Goal: Task Accomplishment & Management: Manage account settings

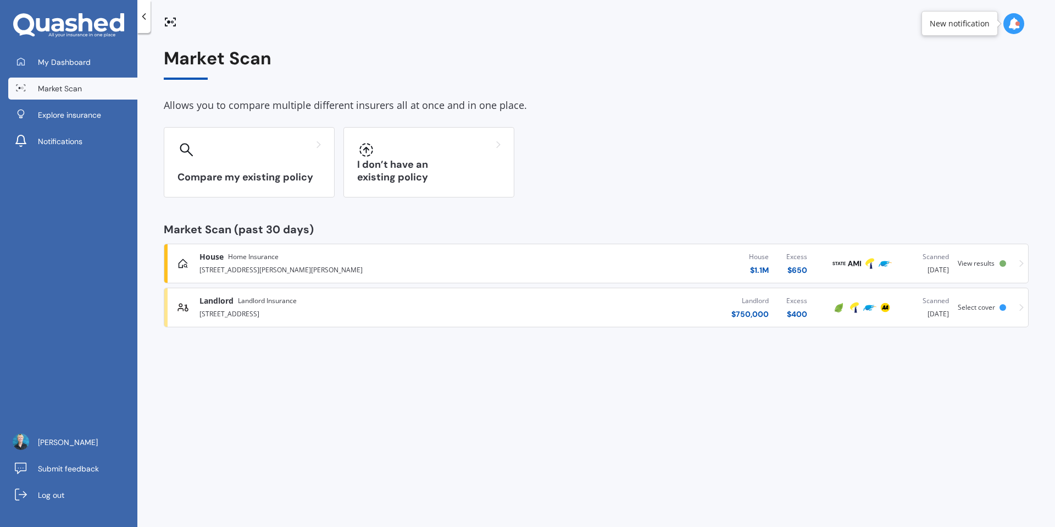
click at [966, 263] on span "View results" at bounding box center [976, 262] width 37 height 9
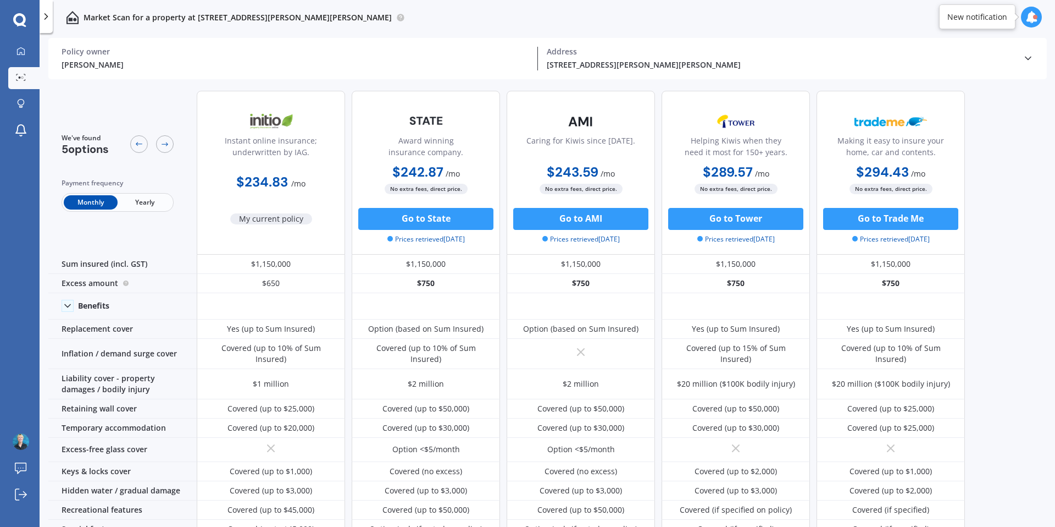
click at [147, 203] on span "Yearly" at bounding box center [145, 202] width 54 height 14
click at [101, 205] on span "Monthly" at bounding box center [91, 202] width 54 height 14
click at [32, 51] on link "My Dashboard" at bounding box center [23, 52] width 31 height 22
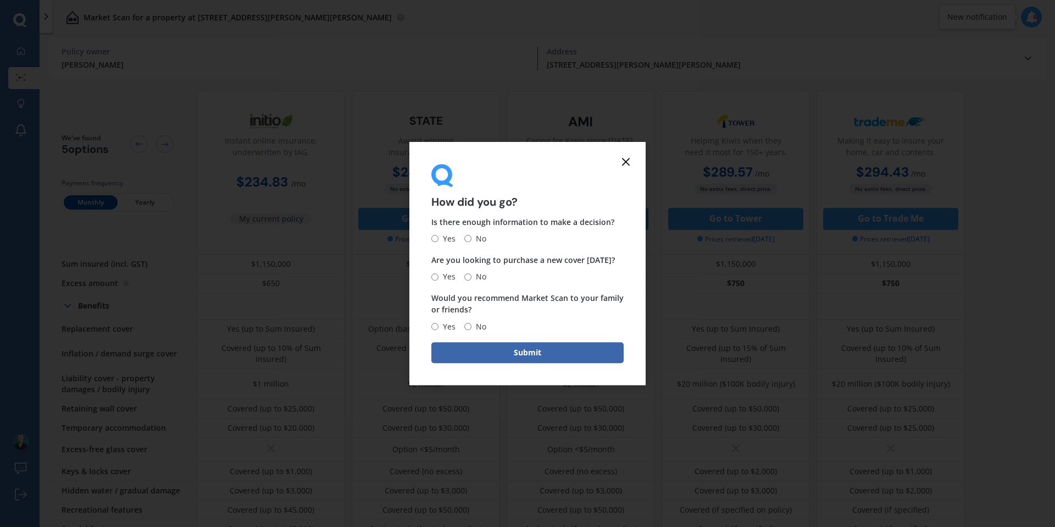
click at [437, 238] on input "Yes" at bounding box center [435, 238] width 7 height 7
radio input "true"
click at [468, 275] on input "No" at bounding box center [468, 276] width 7 height 7
radio input "true"
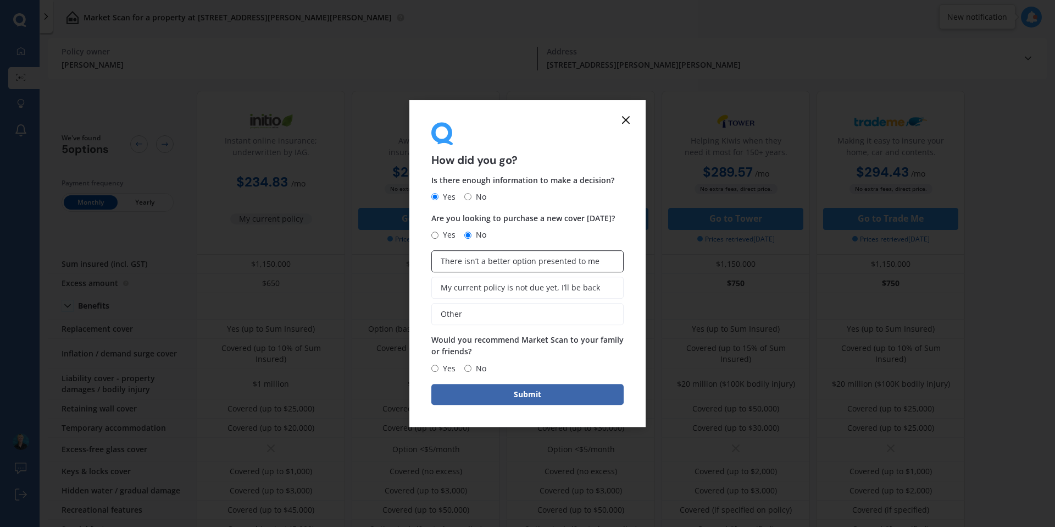
click at [462, 262] on span "There isn’t a better option presented to me" at bounding box center [520, 261] width 159 height 9
click at [0, 0] on input "There isn’t a better option presented to me" at bounding box center [0, 0] width 0 height 0
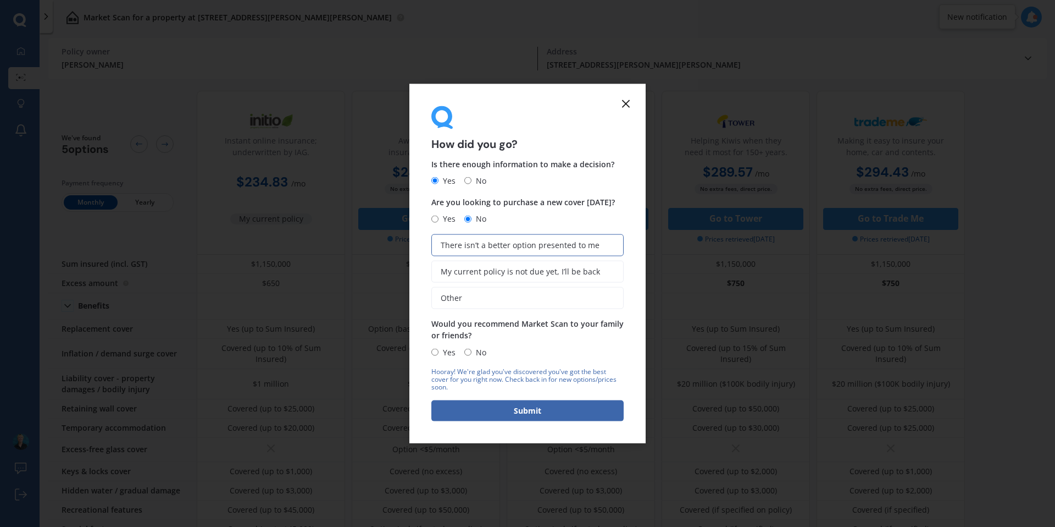
click at [436, 352] on input "Yes" at bounding box center [435, 352] width 7 height 7
radio input "true"
click at [523, 418] on button "Submit" at bounding box center [528, 410] width 192 height 21
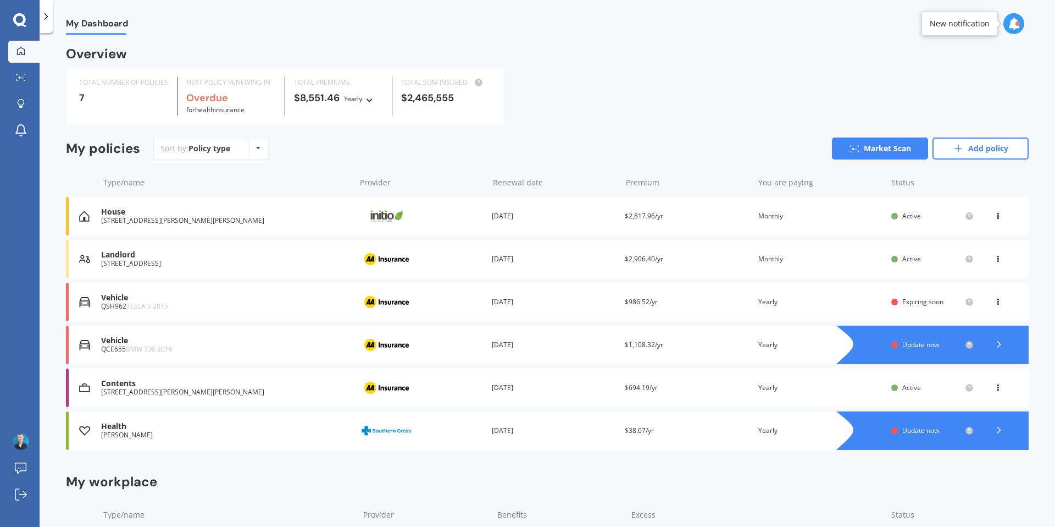
click at [18, 19] on icon at bounding box center [19, 20] width 13 height 14
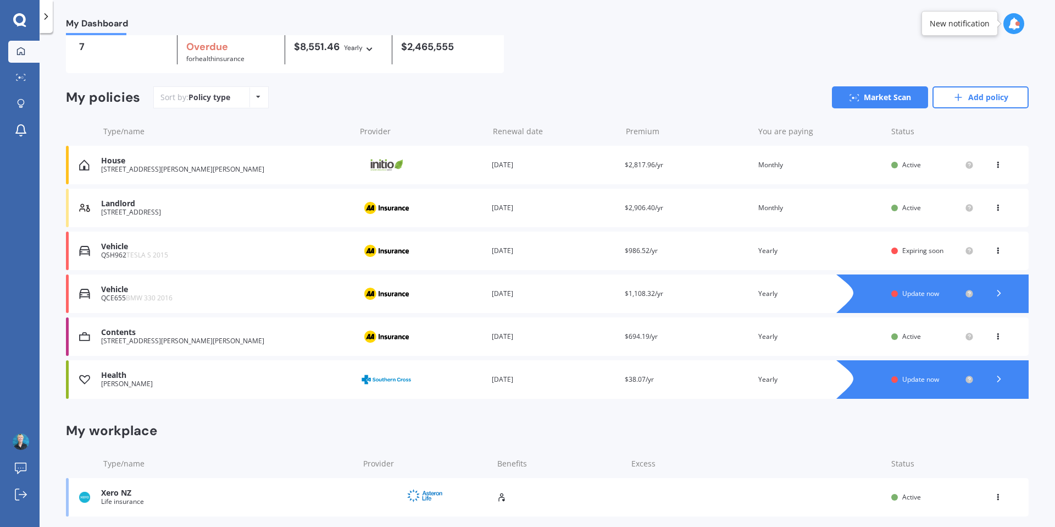
scroll to position [88, 0]
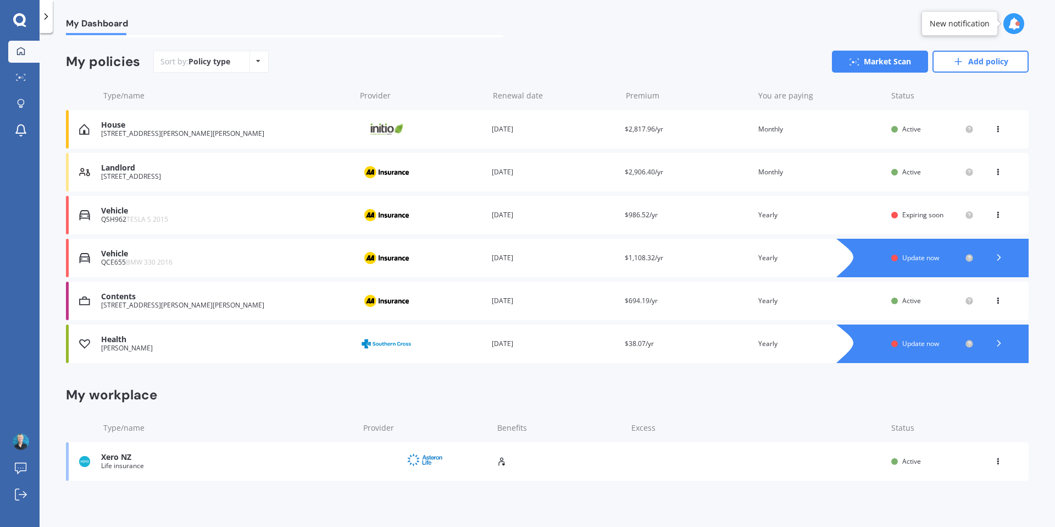
drag, startPoint x: 116, startPoint y: 463, endPoint x: 206, endPoint y: 382, distance: 121.4
click at [116, 463] on div "Life insurance" at bounding box center [227, 466] width 252 height 8
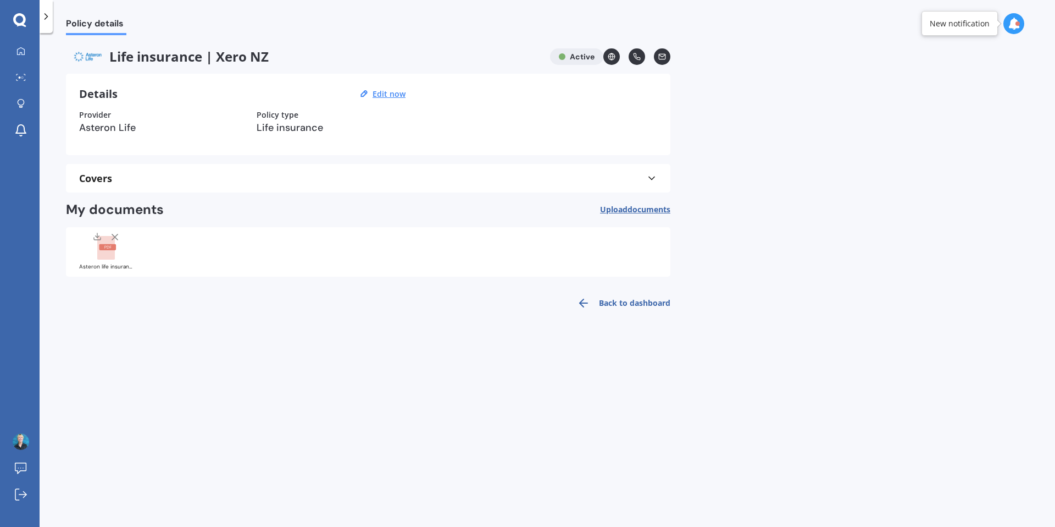
click at [105, 255] on rect at bounding box center [106, 248] width 18 height 24
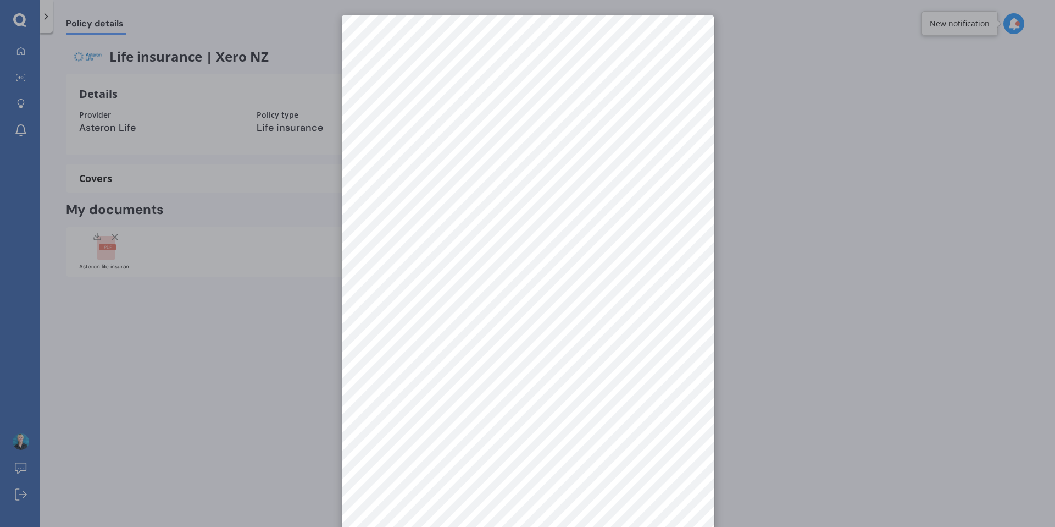
click at [76, 36] on div at bounding box center [527, 263] width 1055 height 527
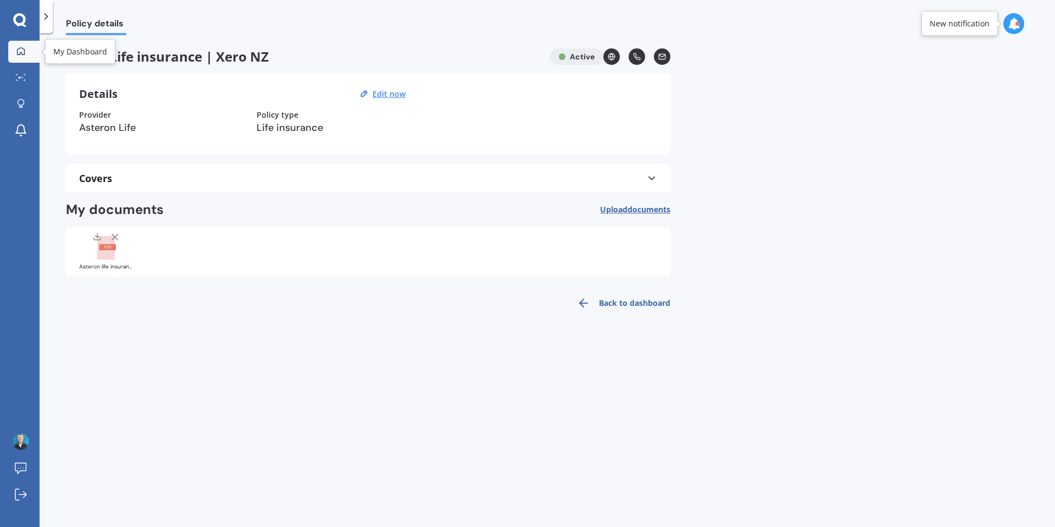
click at [25, 53] on icon at bounding box center [20, 51] width 9 height 9
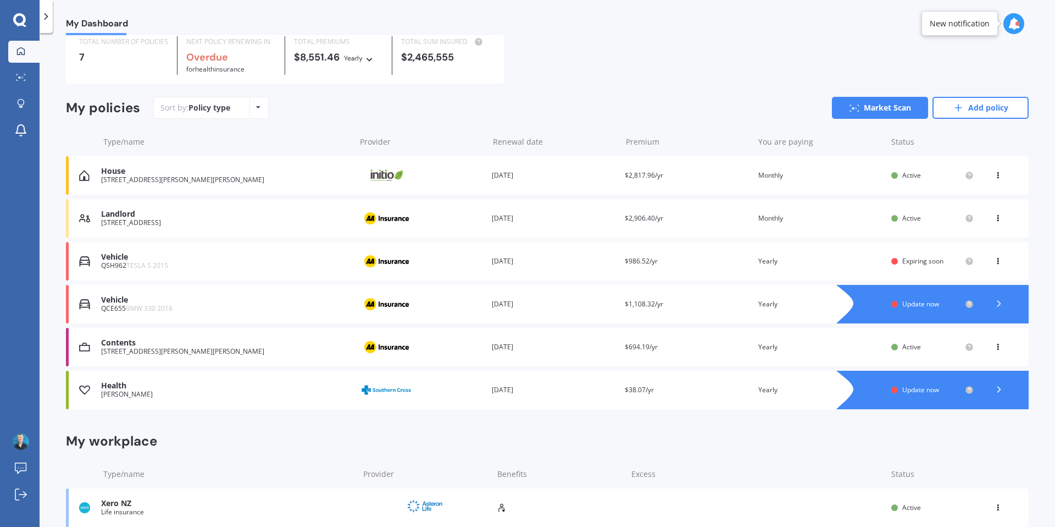
scroll to position [56, 0]
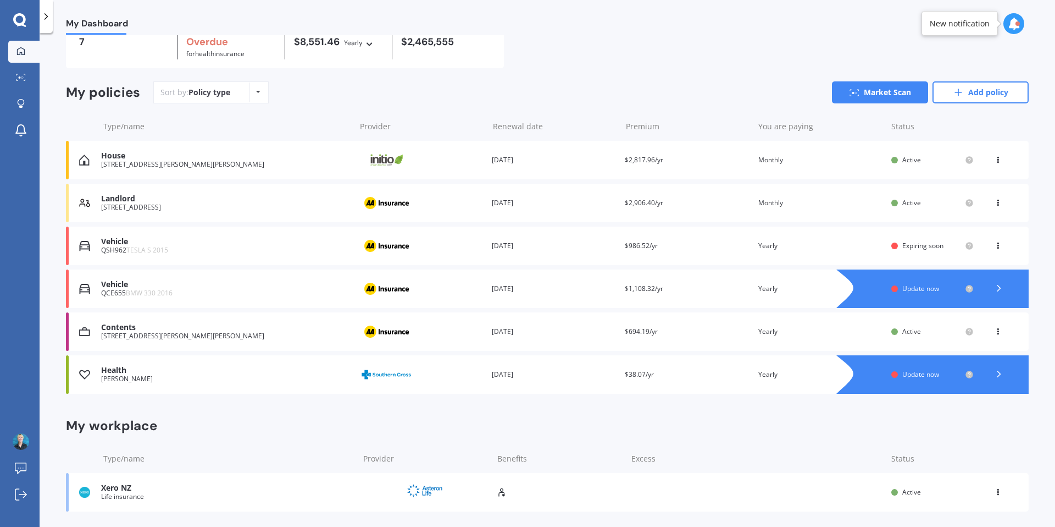
click at [994, 493] on icon at bounding box center [998, 490] width 8 height 7
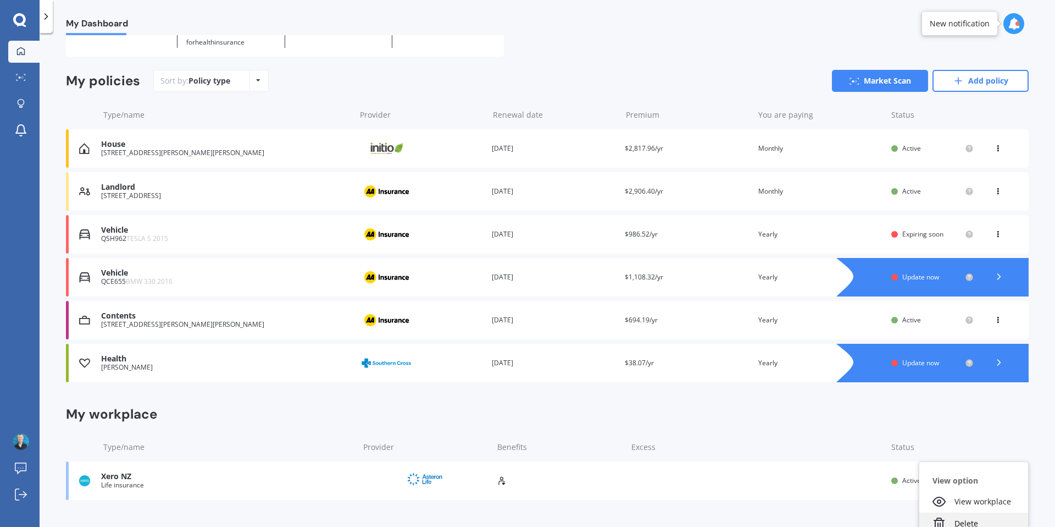
scroll to position [88, 0]
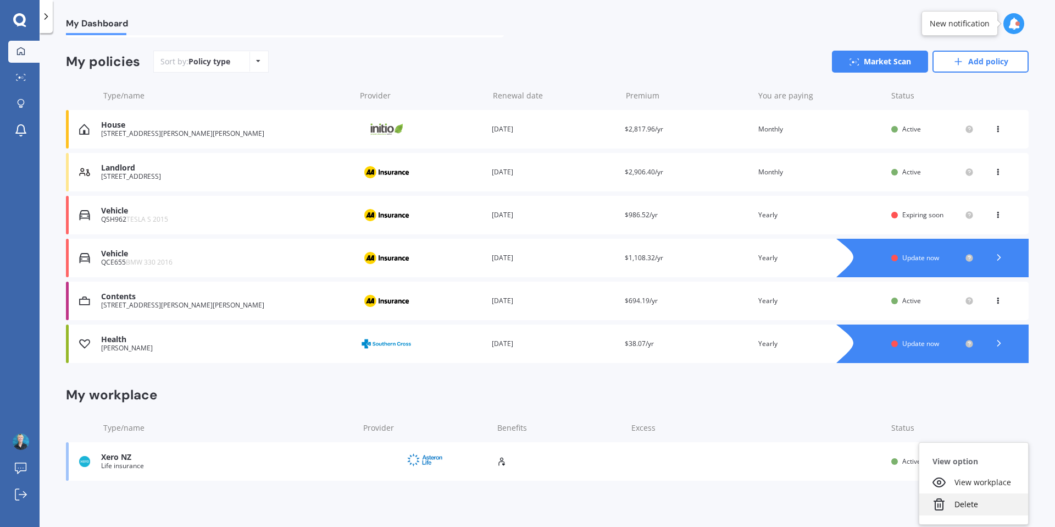
click at [955, 505] on div "Delete" at bounding box center [974, 504] width 109 height 22
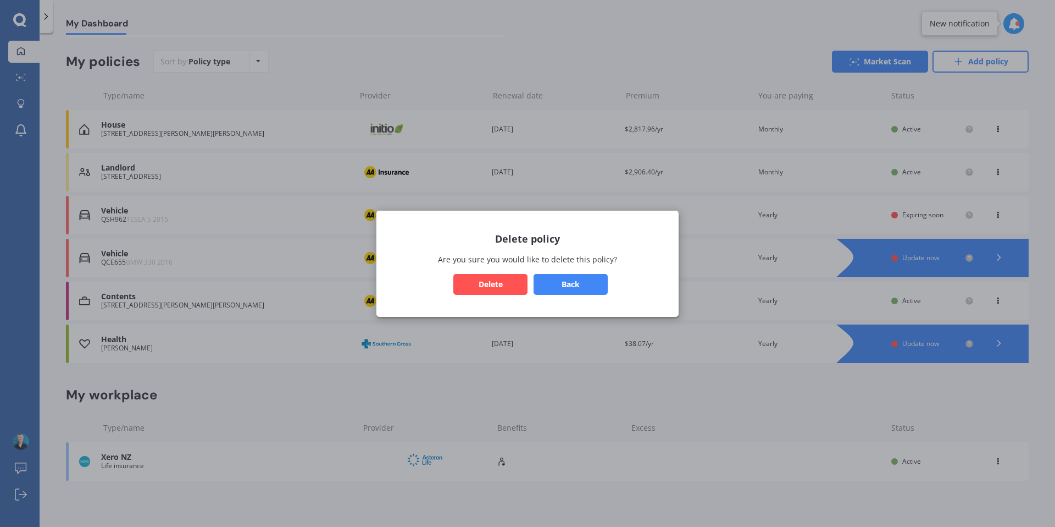
click at [580, 286] on button "Back" at bounding box center [571, 283] width 74 height 21
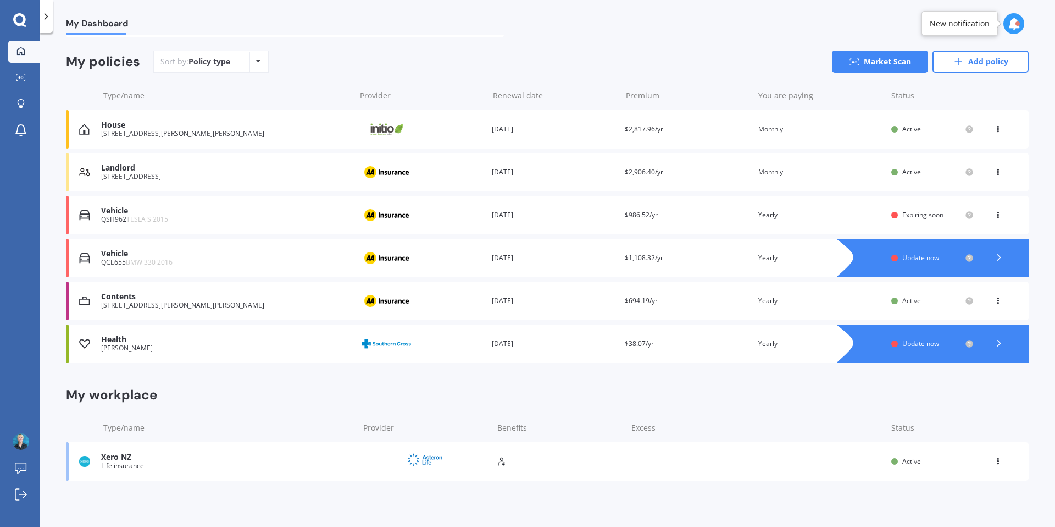
click at [994, 462] on icon at bounding box center [998, 459] width 8 height 7
click at [948, 500] on div "Delete" at bounding box center [974, 504] width 109 height 22
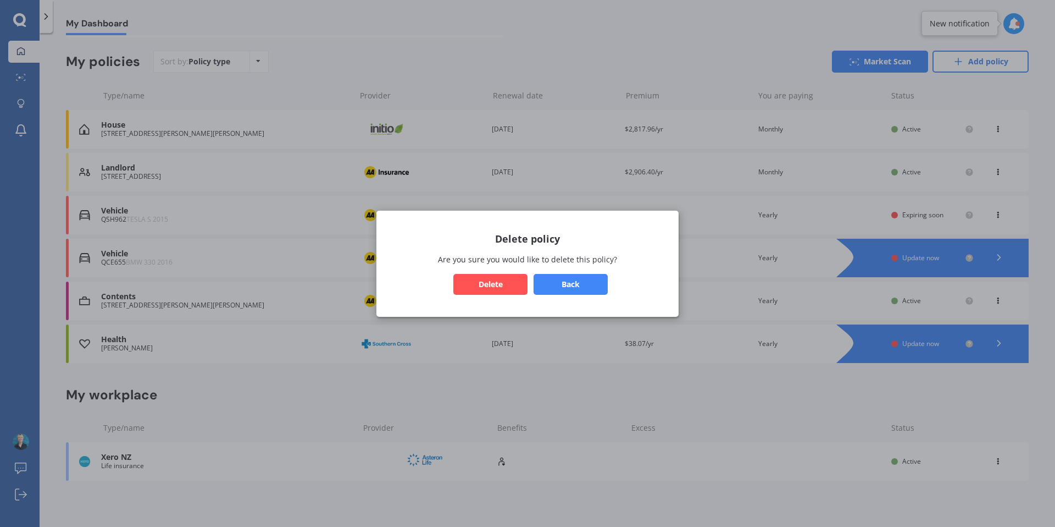
click at [481, 286] on button "Delete" at bounding box center [491, 283] width 74 height 21
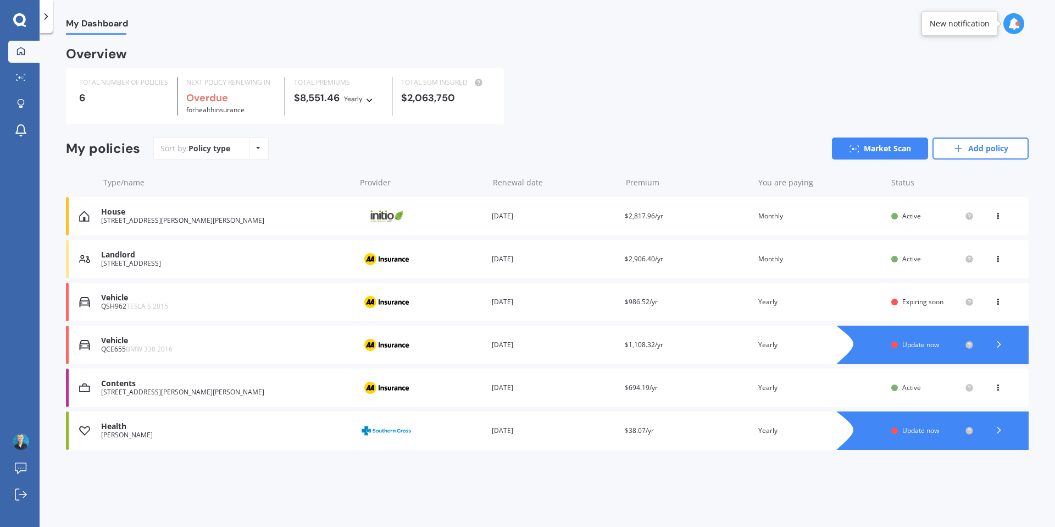
scroll to position [0, 0]
click at [968, 26] on div "New notification" at bounding box center [960, 23] width 60 height 11
click at [1016, 24] on div at bounding box center [1018, 23] width 4 height 4
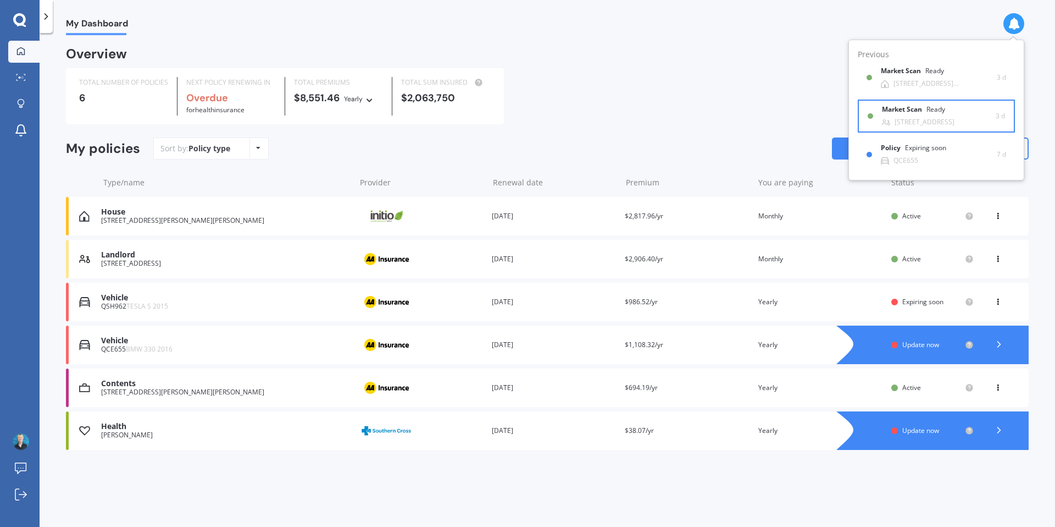
click at [926, 119] on div "54 Durham Street, Picton 7220" at bounding box center [925, 122] width 60 height 8
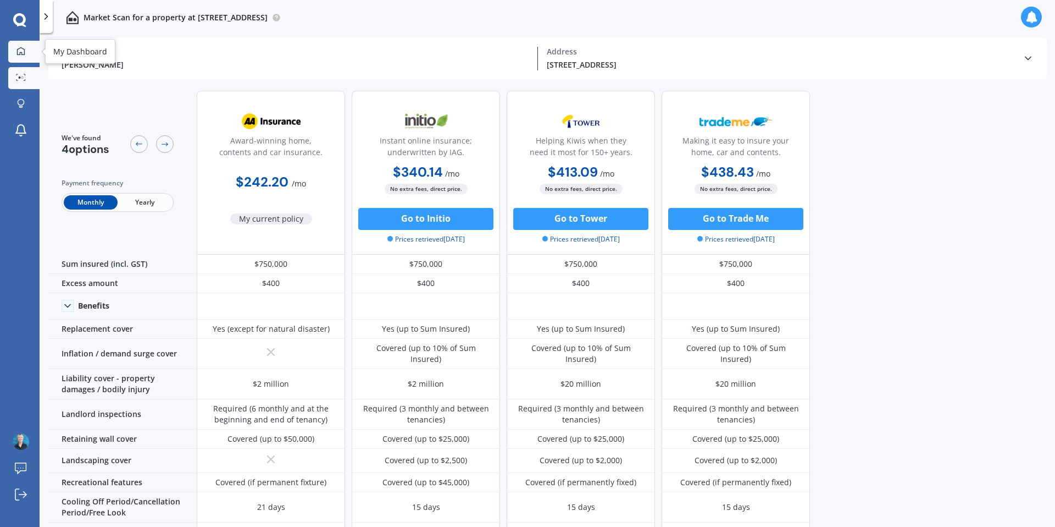
click at [21, 47] on icon at bounding box center [20, 51] width 9 height 9
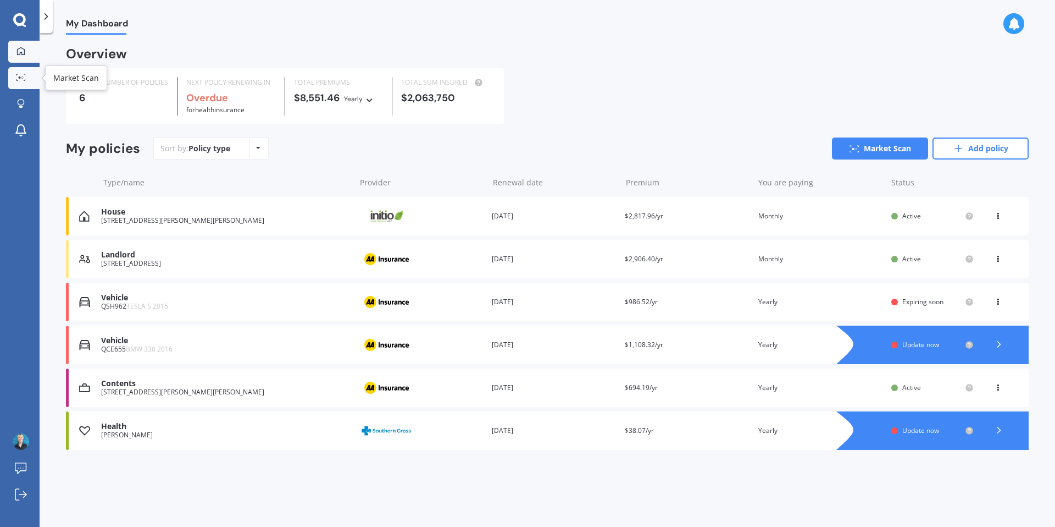
click at [20, 79] on icon at bounding box center [21, 77] width 10 height 7
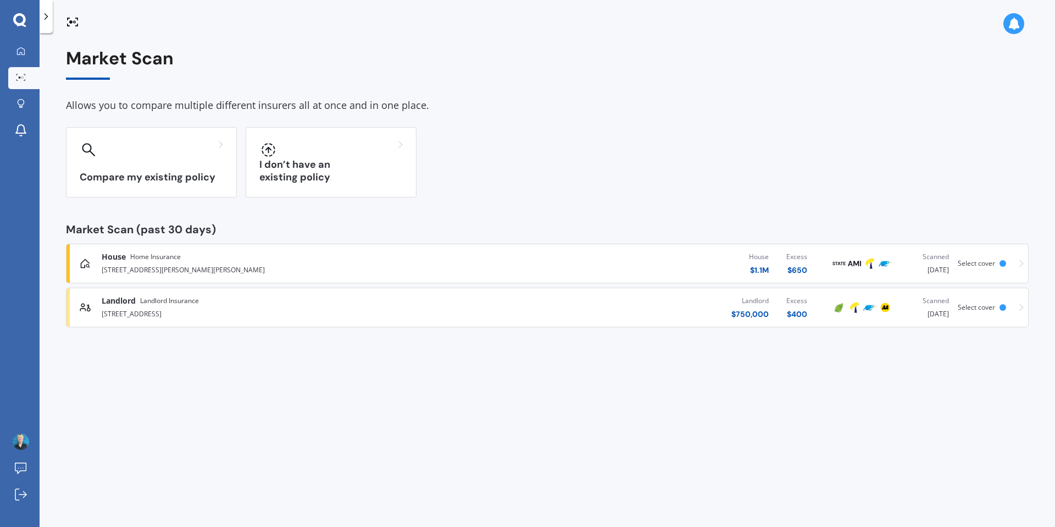
click at [1020, 305] on icon at bounding box center [1022, 307] width 4 height 8
click at [15, 443] on img at bounding box center [21, 441] width 16 height 16
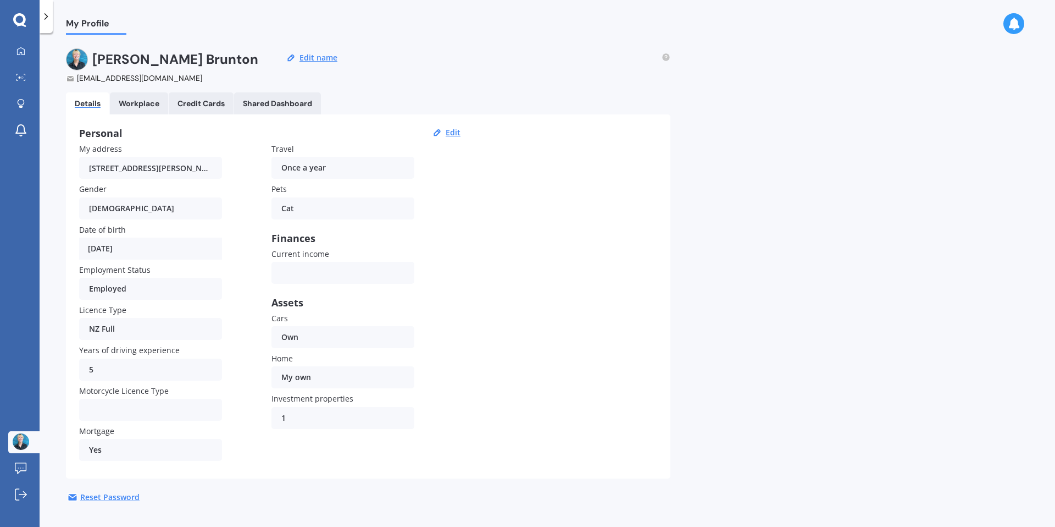
scroll to position [18, 0]
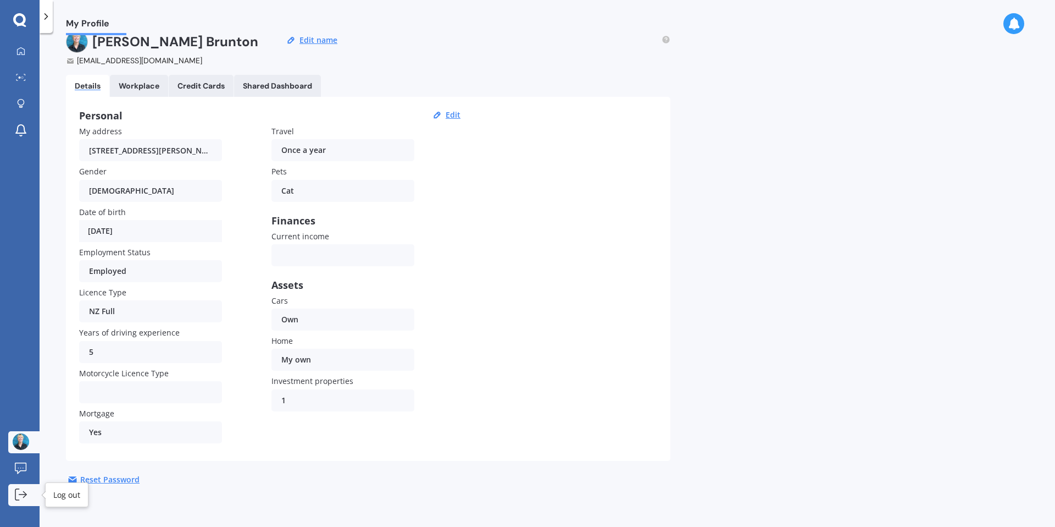
click at [26, 495] on icon at bounding box center [24, 494] width 3 height 6
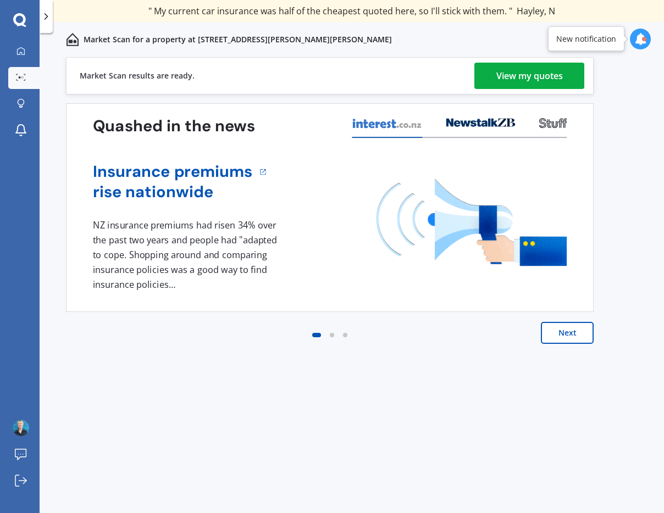
click at [637, 40] on icon at bounding box center [640, 39] width 12 height 12
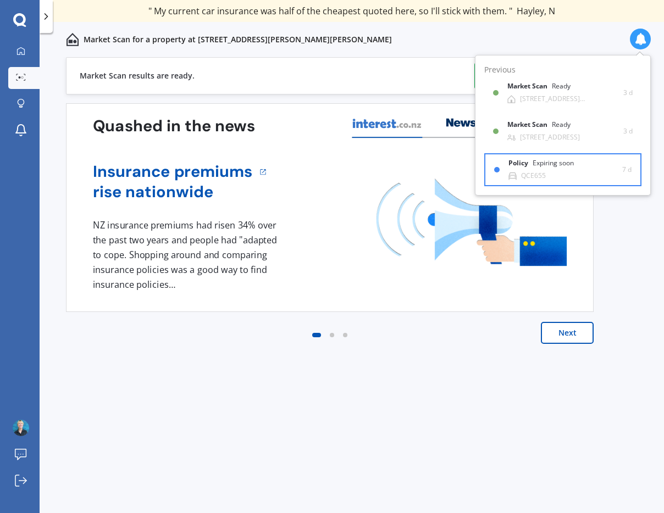
click at [533, 174] on div "QCE655" at bounding box center [533, 176] width 25 height 8
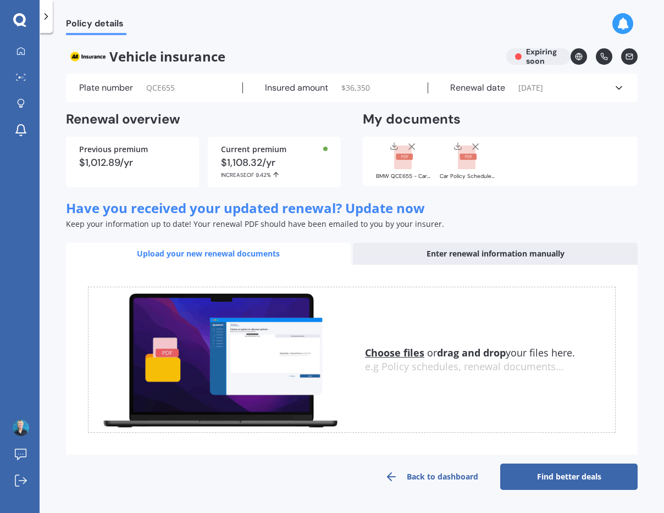
click at [402, 162] on rect at bounding box center [403, 158] width 18 height 24
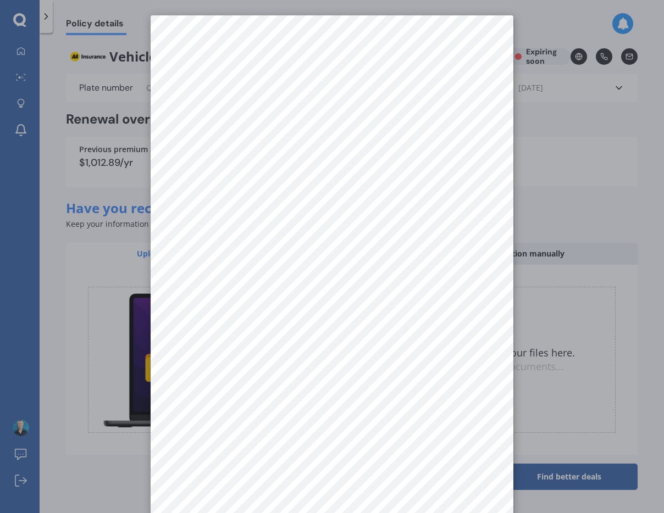
click at [45, 75] on div at bounding box center [332, 256] width 664 height 513
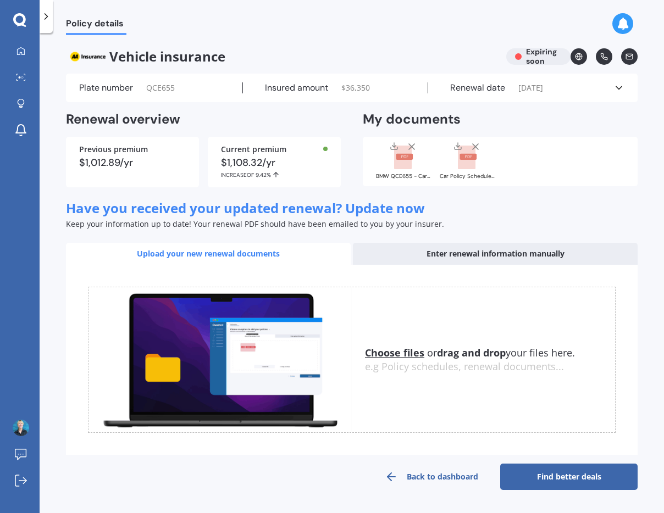
click at [399, 165] on rect at bounding box center [403, 158] width 18 height 24
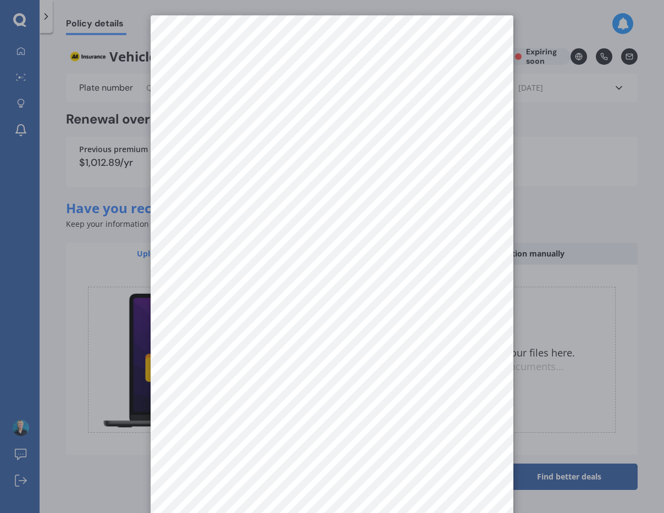
click at [563, 368] on div at bounding box center [332, 256] width 664 height 513
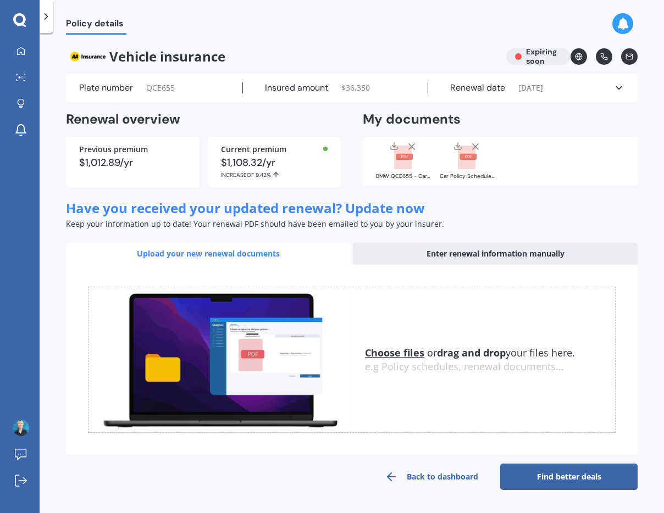
click at [426, 178] on div "BMW QCE655 - Car Policy AMV030800613 - 15 Sep 2024-25.pdf" at bounding box center [403, 176] width 55 height 5
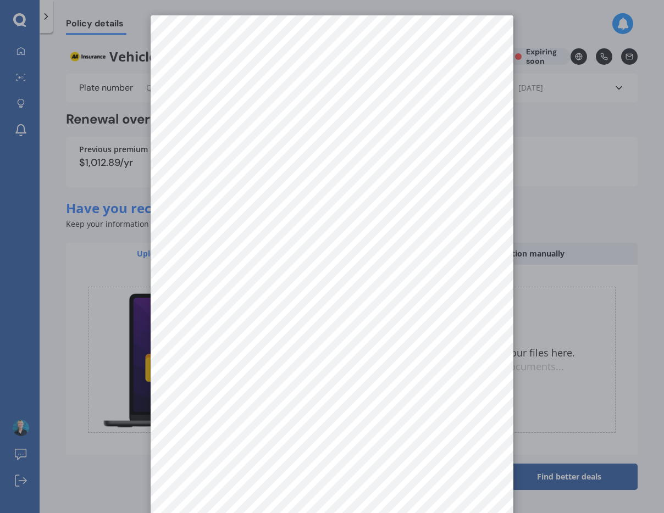
click at [559, 176] on div at bounding box center [332, 256] width 664 height 513
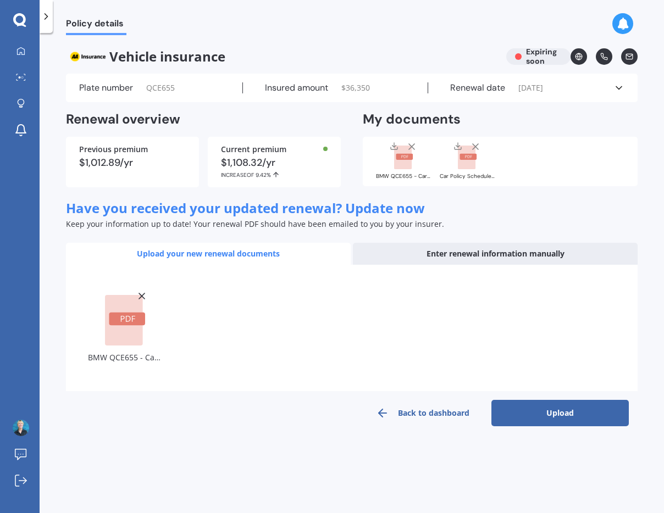
click at [565, 419] on button "Upload" at bounding box center [559, 413] width 137 height 26
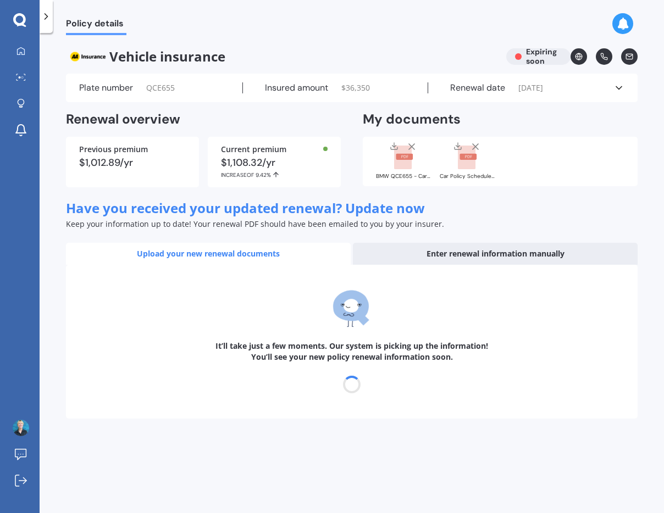
select select "15"
select select "09"
select select "2026"
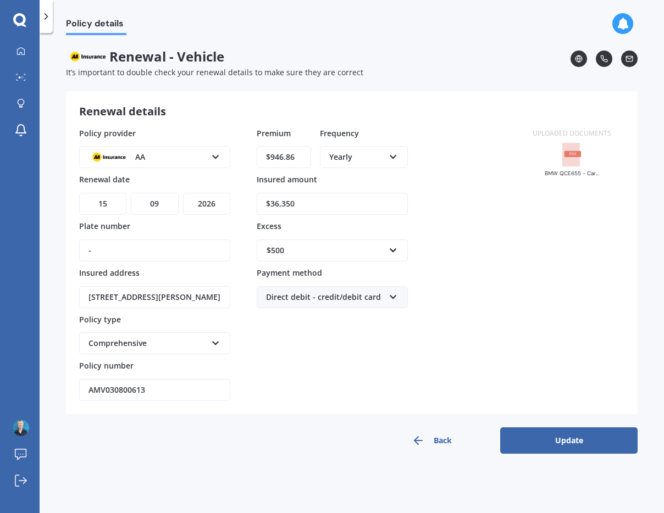
click at [567, 444] on button "Update" at bounding box center [568, 441] width 137 height 26
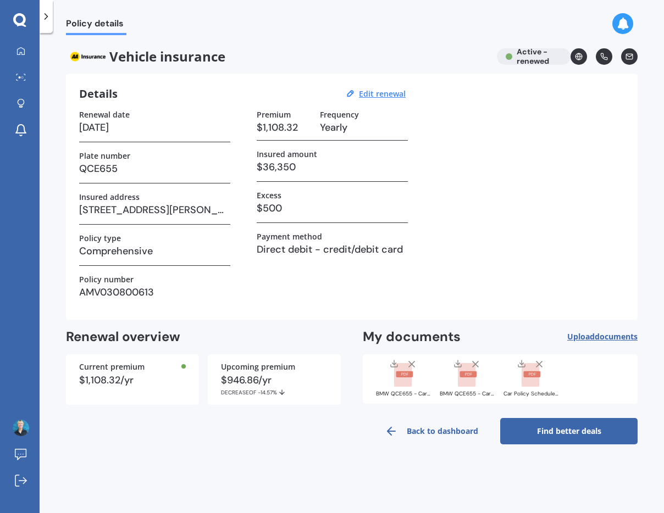
click at [477, 364] on icon at bounding box center [475, 364] width 11 height 11
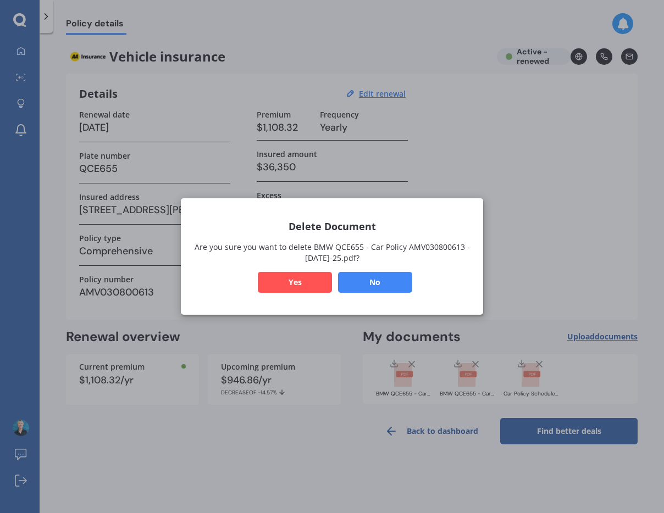
click at [299, 280] on button "Yes" at bounding box center [295, 282] width 74 height 21
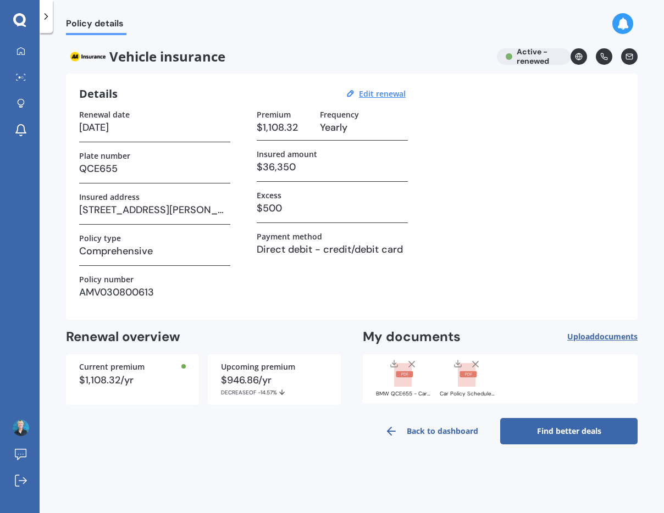
click at [413, 363] on icon at bounding box center [411, 364] width 11 height 11
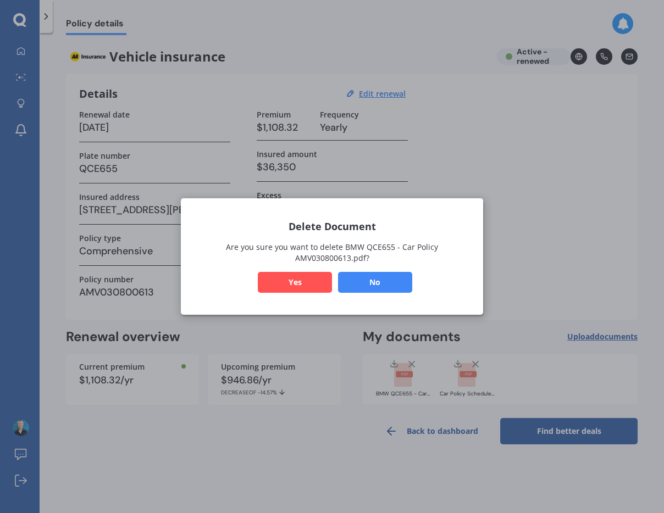
click at [302, 274] on button "Yes" at bounding box center [295, 282] width 74 height 21
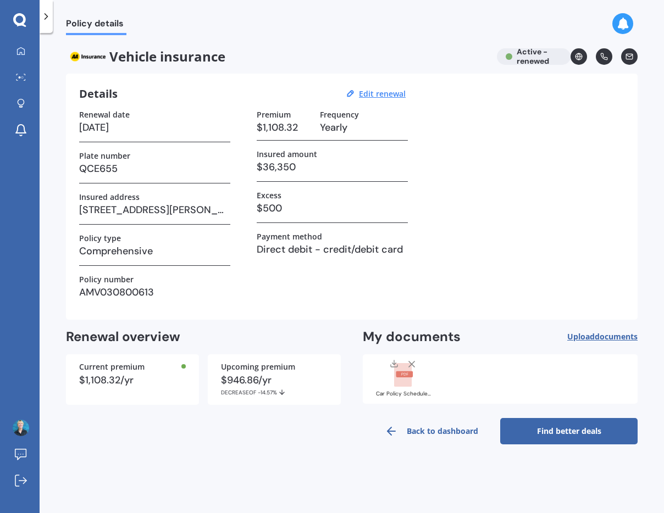
click at [48, 22] on div at bounding box center [46, 16] width 13 height 33
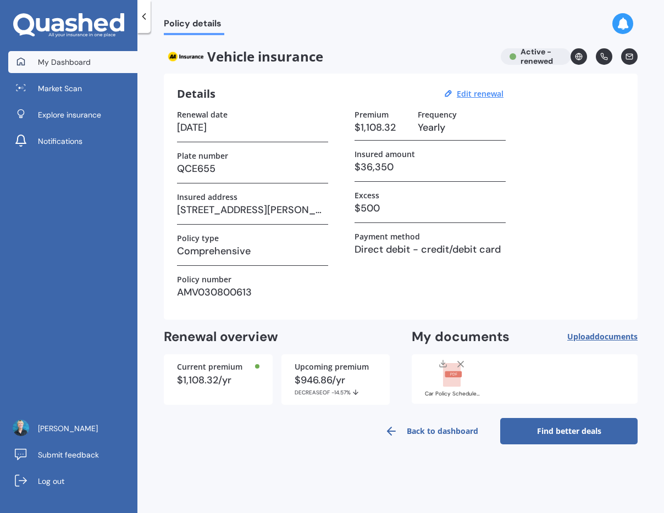
click at [64, 64] on span "My Dashboard" at bounding box center [64, 62] width 53 height 11
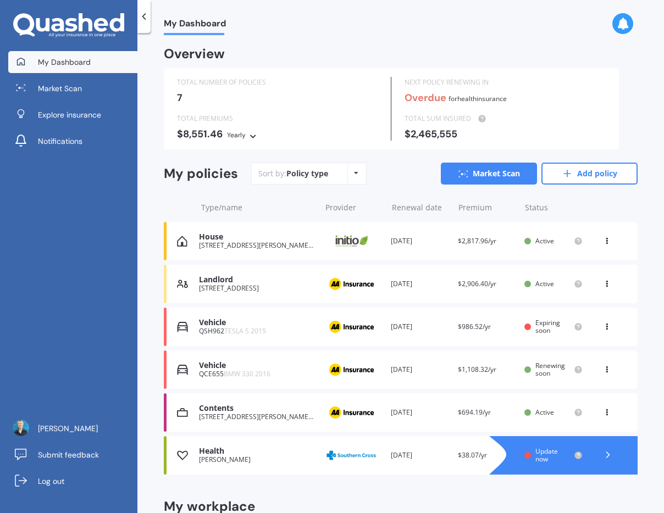
click at [484, 374] on div "Premium $1,108.32/yr" at bounding box center [487, 369] width 58 height 11
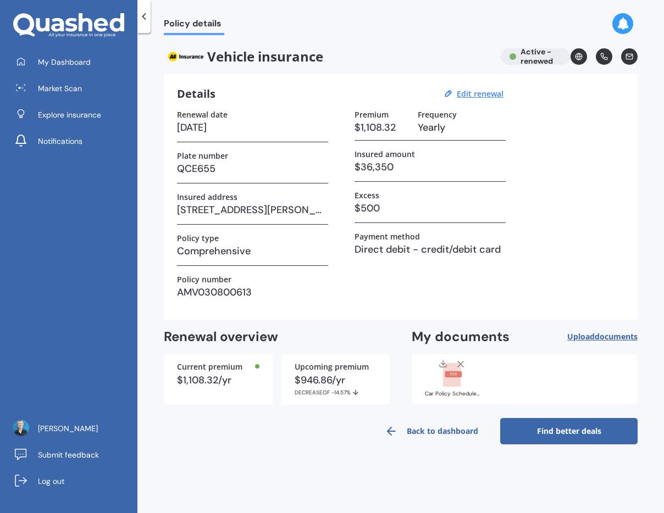
click at [582, 336] on span "Upload documents" at bounding box center [602, 337] width 70 height 9
click at [577, 338] on span "Upload documents" at bounding box center [602, 337] width 70 height 9
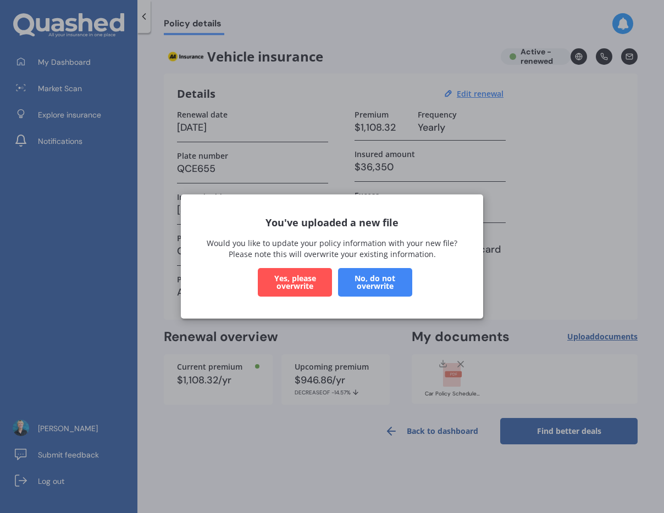
click at [375, 283] on button "No, do not overwrite" at bounding box center [375, 282] width 74 height 29
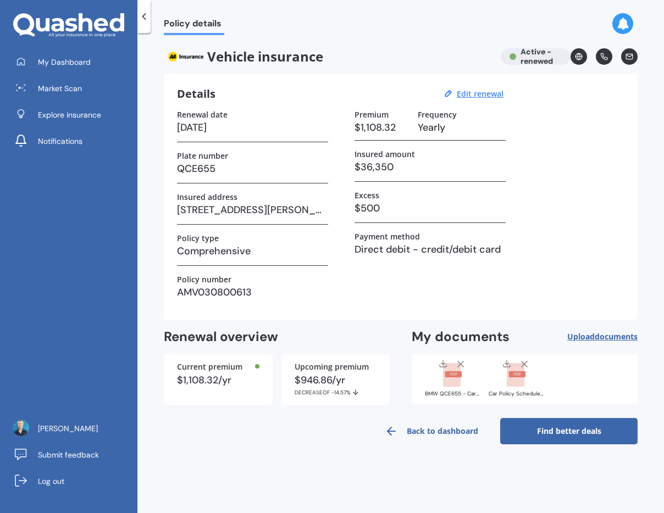
click at [423, 432] on link "Back to dashboard" at bounding box center [431, 431] width 137 height 26
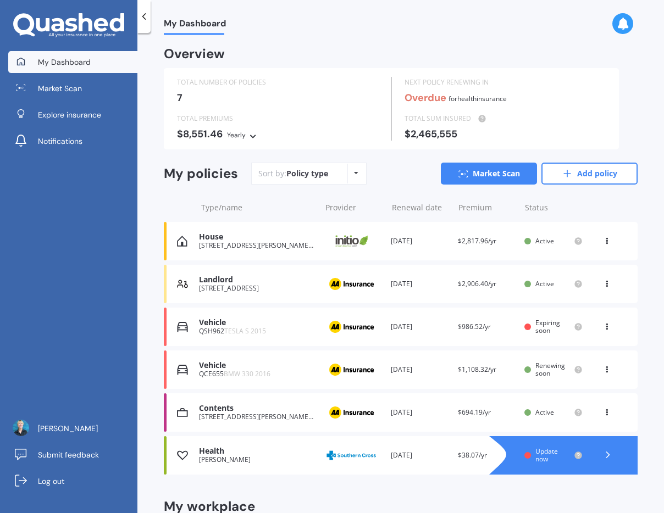
click at [258, 246] on div "97 Mount Street, Nelson South, Nelson 7010" at bounding box center [257, 246] width 116 height 8
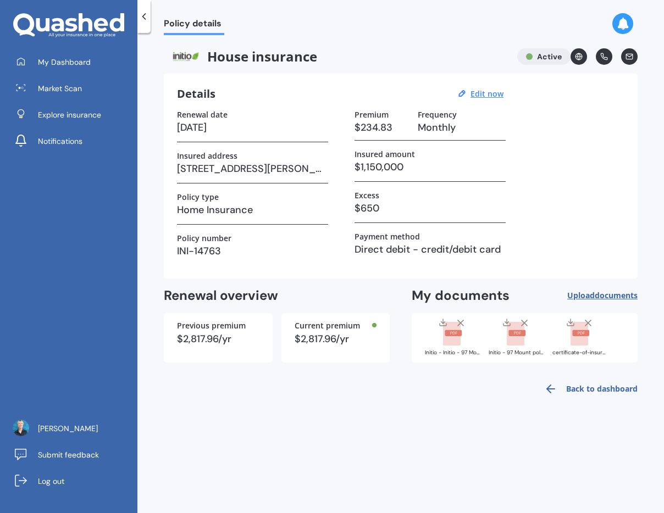
click at [462, 322] on icon at bounding box center [460, 323] width 11 height 11
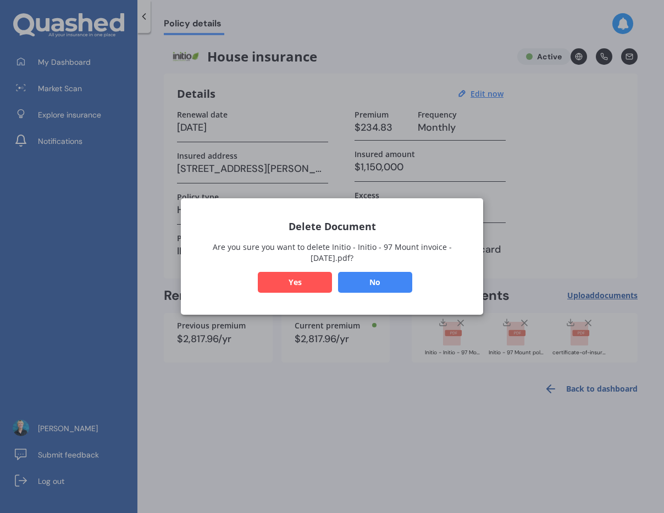
click at [303, 278] on button "Yes" at bounding box center [295, 282] width 74 height 21
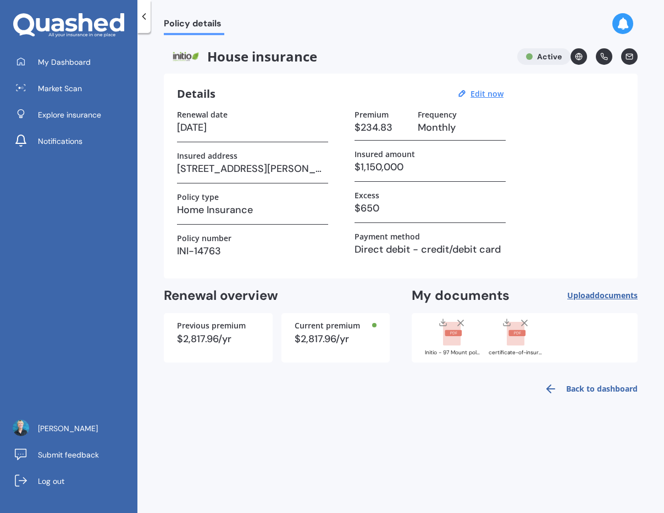
click at [461, 324] on line at bounding box center [460, 322] width 5 height 5
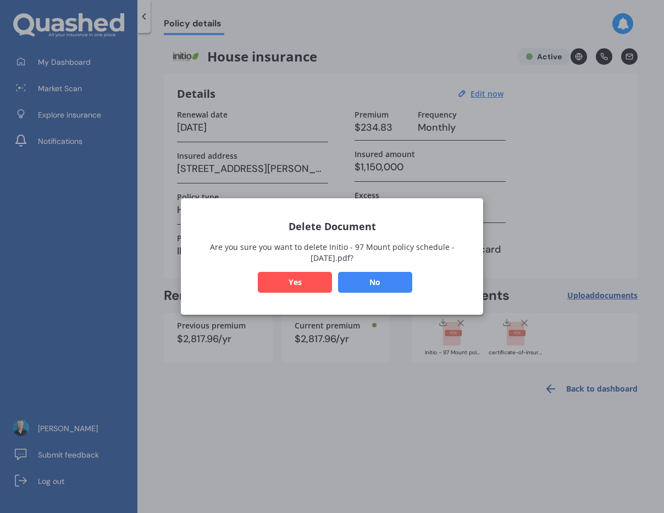
click at [301, 281] on button "Yes" at bounding box center [295, 282] width 74 height 21
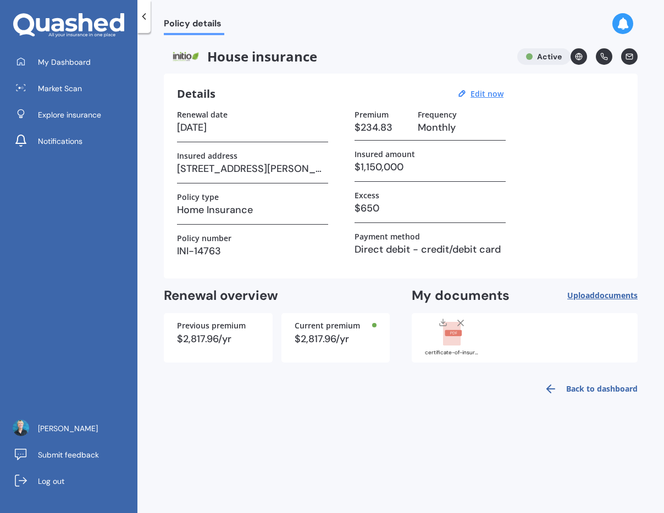
click at [573, 295] on span "Upload documents" at bounding box center [602, 295] width 70 height 9
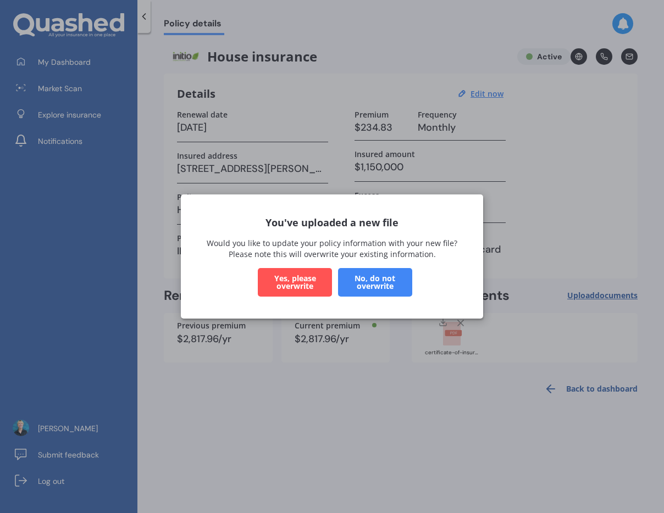
click at [372, 285] on button "No, do not overwrite" at bounding box center [375, 282] width 74 height 29
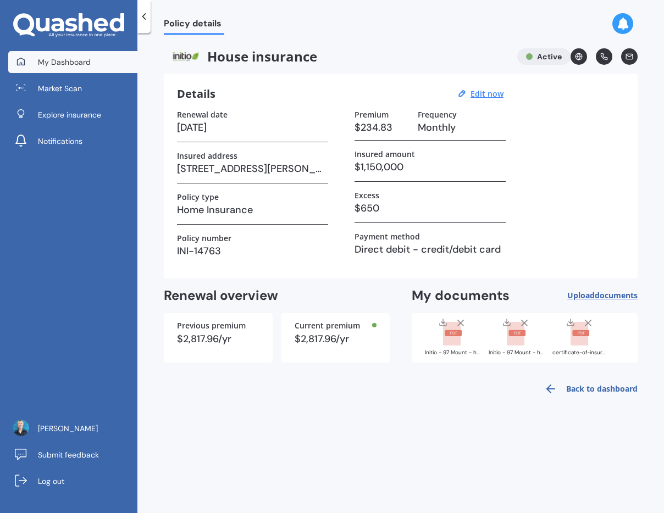
click at [65, 65] on span "My Dashboard" at bounding box center [64, 62] width 53 height 11
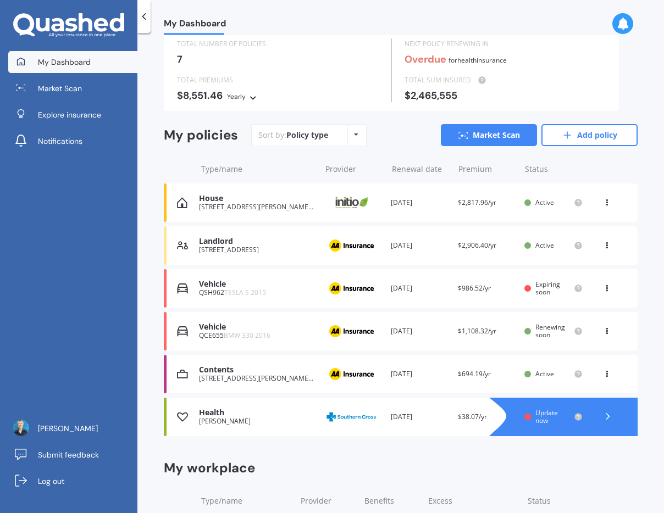
scroll to position [48, 0]
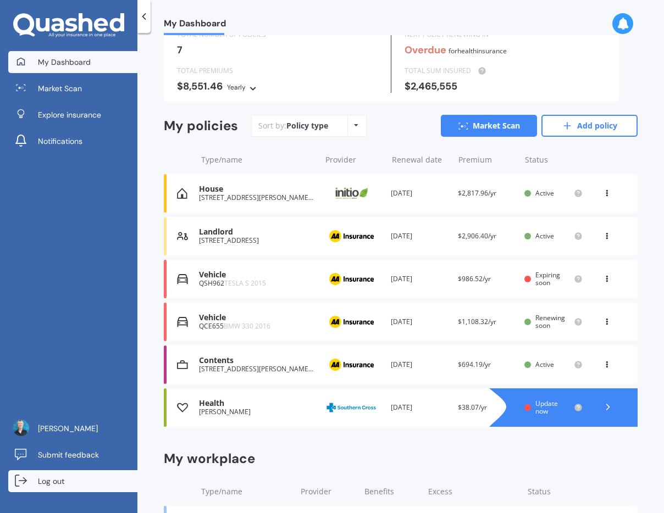
click at [48, 480] on span "Log out" at bounding box center [51, 481] width 26 height 11
